Goal: Find specific fact: Find specific fact

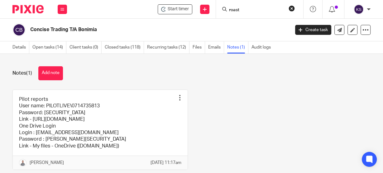
type input "roast"
click button "submit" at bounding box center [0, 0] width 0 height 0
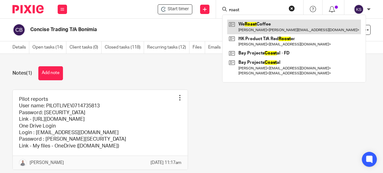
click at [261, 25] on link at bounding box center [294, 27] width 134 height 14
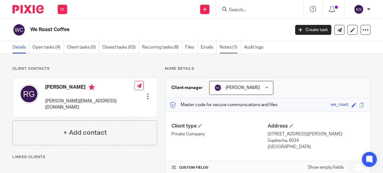
click at [226, 46] on link "Notes (1)" at bounding box center [229, 47] width 21 height 12
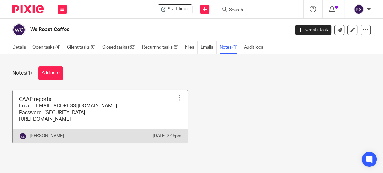
click at [122, 116] on link at bounding box center [100, 116] width 175 height 53
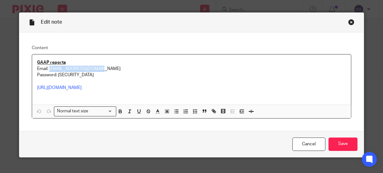
drag, startPoint x: 94, startPoint y: 68, endPoint x: 47, endPoint y: 67, distance: 46.7
click at [47, 67] on p "GAAP reports Email: info@trendcoffee.co.za Password: TrendCoffee2025! https://z…" at bounding box center [191, 78] width 308 height 38
copy p "info@trendcoffee.co.za"
drag, startPoint x: 95, startPoint y: 75, endPoint x: 56, endPoint y: 74, distance: 38.3
click at [56, 74] on p "GAAP reports Email: info@trendcoffee.co.za Password: TrendCoffee2025! https://z…" at bounding box center [191, 78] width 308 height 38
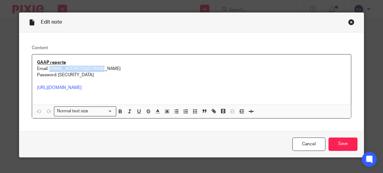
copy p "TrendCoffee2025!"
click at [68, 92] on p "GAAP reports Email: info@trendcoffee.co.za Password: TrendCoffee2025! https://z…" at bounding box center [191, 78] width 308 height 38
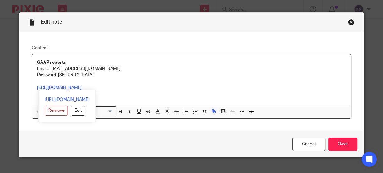
drag, startPoint x: 94, startPoint y: 87, endPoint x: 30, endPoint y: 86, distance: 64.1
click at [32, 86] on div "GAAP reports Email: info@trendcoffee.co.za Password: TrendCoffee2025! https://z…" at bounding box center [191, 86] width 319 height 64
copy link "https://za.gaapunity.app/login"
